Goal: Task Accomplishment & Management: Manage account settings

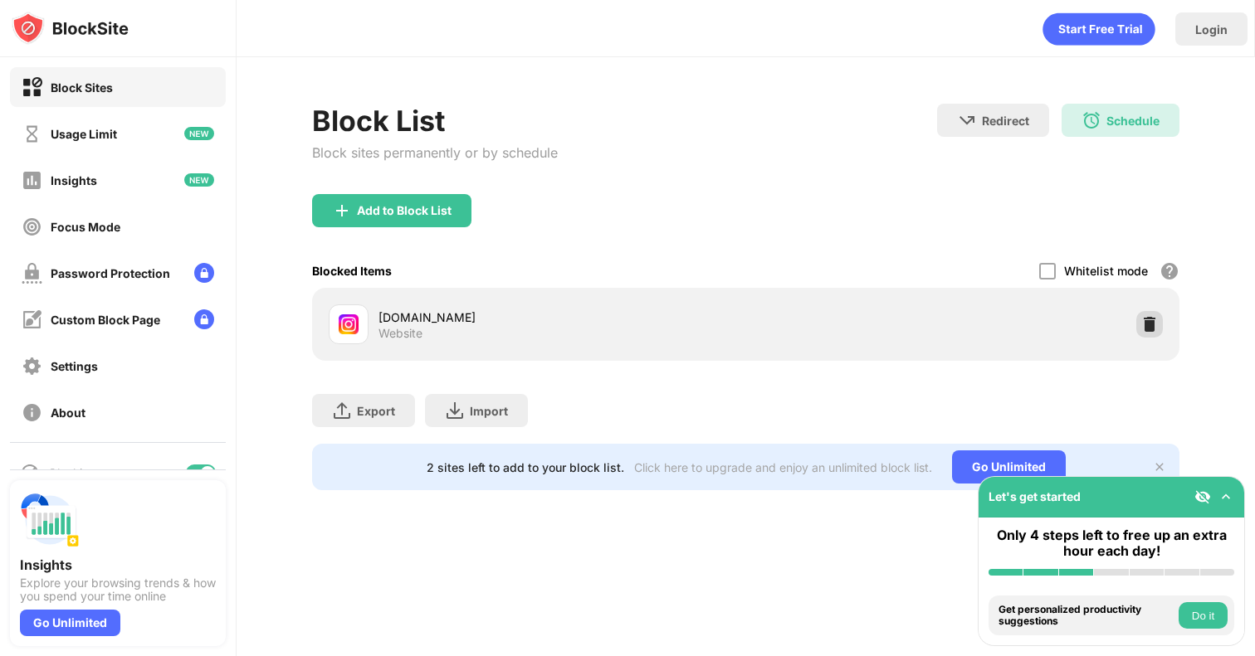
click at [1151, 325] on img at bounding box center [1149, 324] width 17 height 17
